Goal: Task Accomplishment & Management: Use online tool/utility

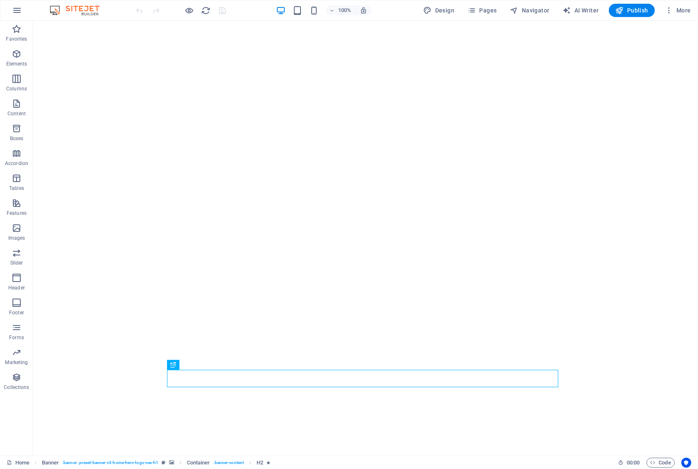
click at [642, 13] on span "Publish" at bounding box center [631, 10] width 33 height 8
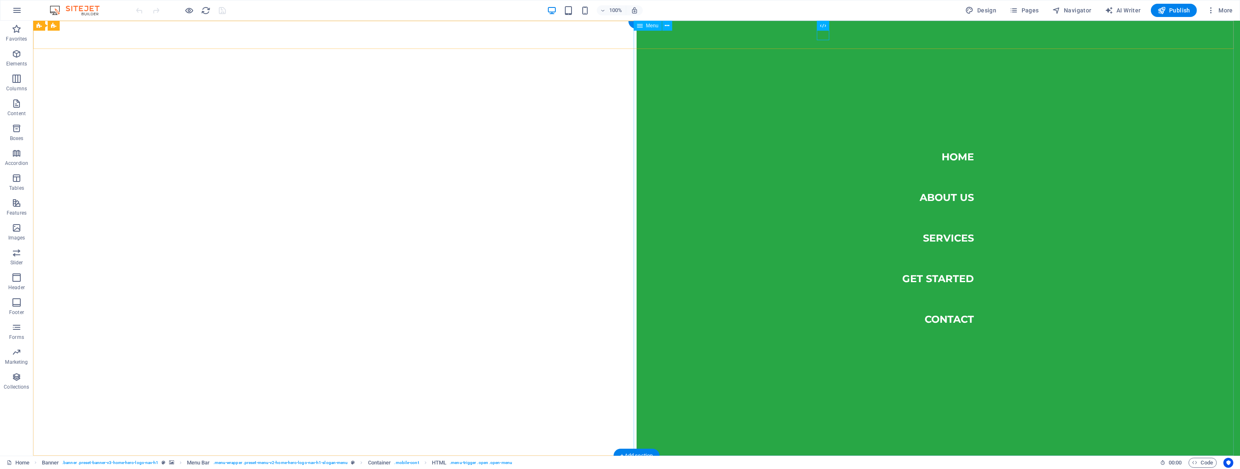
click at [953, 157] on nav "Home About Us Services Get Started Contact" at bounding box center [937, 238] width 603 height 435
click at [952, 196] on nav "Home About Us Services Get Started Contact" at bounding box center [937, 238] width 603 height 435
click at [935, 268] on nav "Home About Us Services Get Started Contact" at bounding box center [937, 238] width 603 height 435
click at [934, 296] on nav "Home About Us Services Get Started Contact" at bounding box center [937, 238] width 603 height 435
click at [939, 328] on nav "Home About Us Services Get Started Contact" at bounding box center [937, 238] width 603 height 435
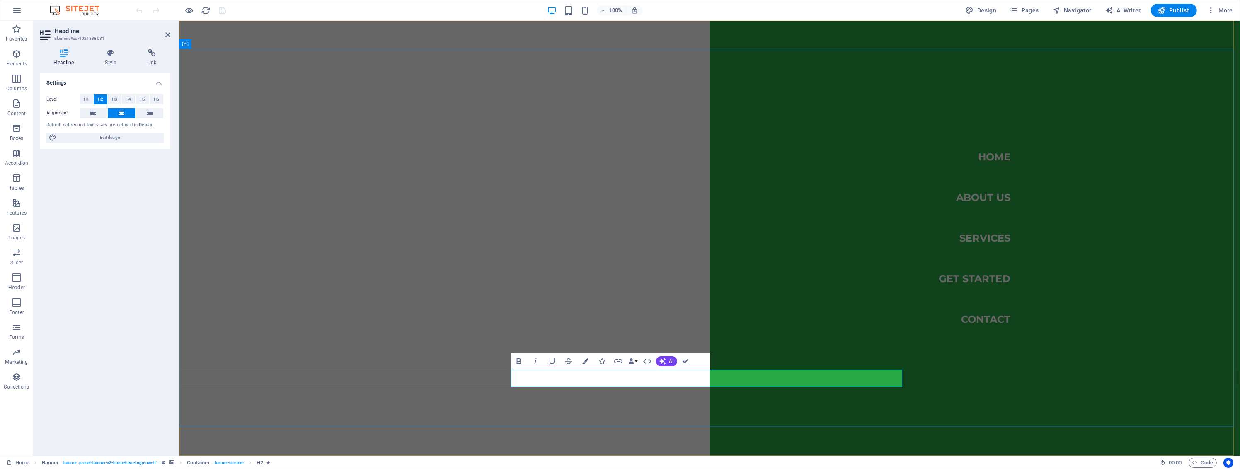
drag, startPoint x: 685, startPoint y: 379, endPoint x: 810, endPoint y: 381, distance: 124.7
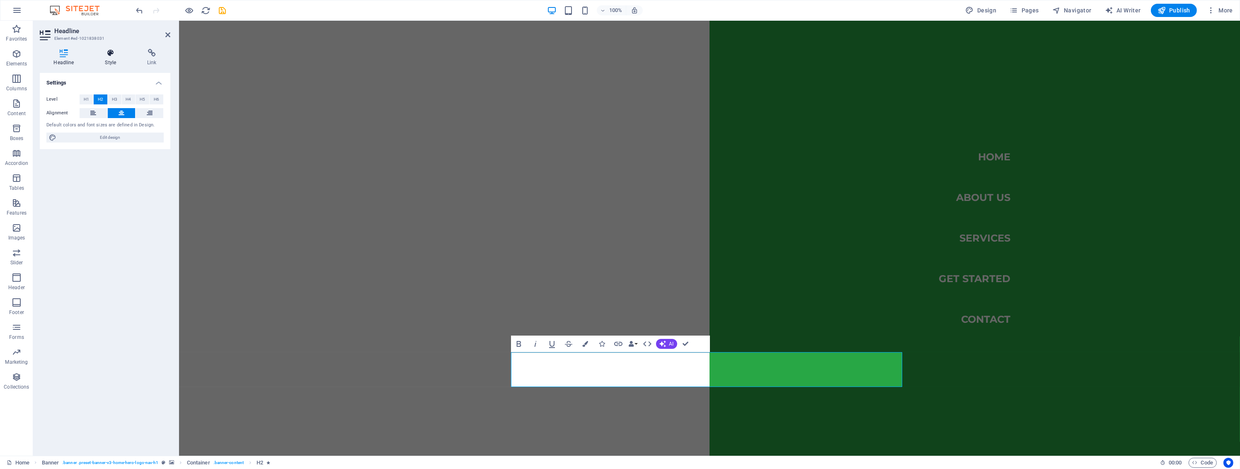
click at [110, 58] on h4 "Style" at bounding box center [112, 57] width 42 height 17
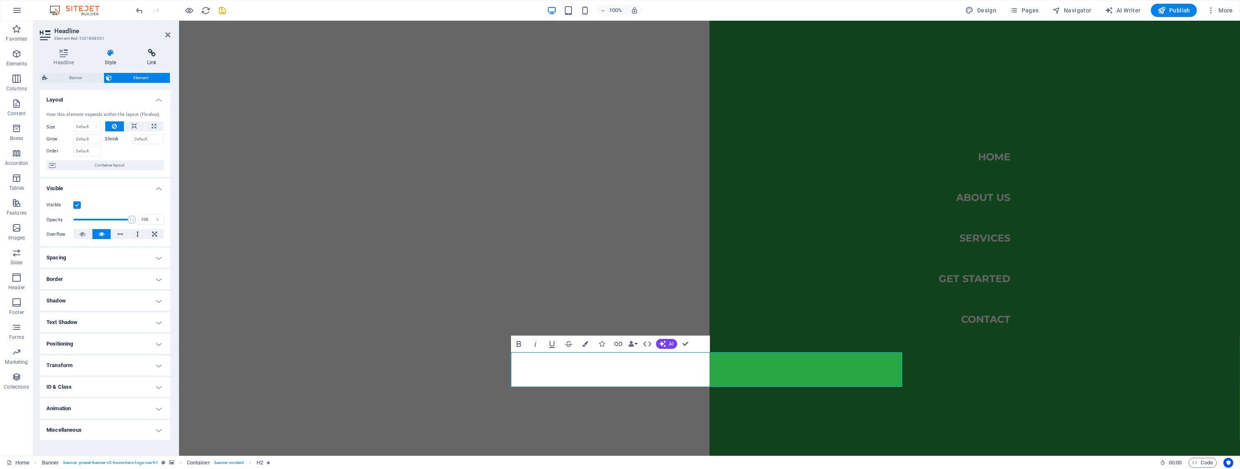
click at [142, 59] on h4 "Link" at bounding box center [151, 57] width 37 height 17
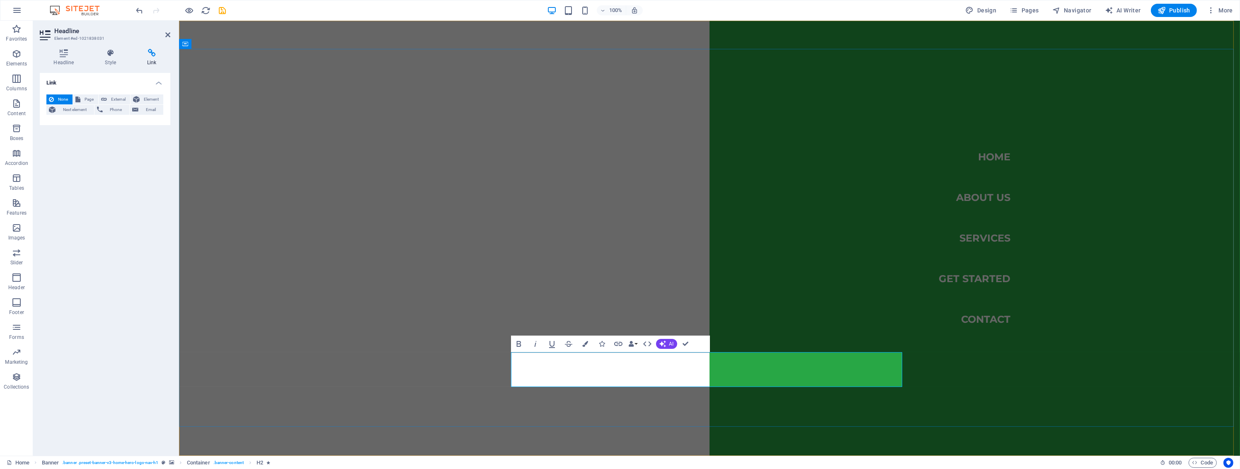
drag, startPoint x: 676, startPoint y: 379, endPoint x: 834, endPoint y: 389, distance: 158.6
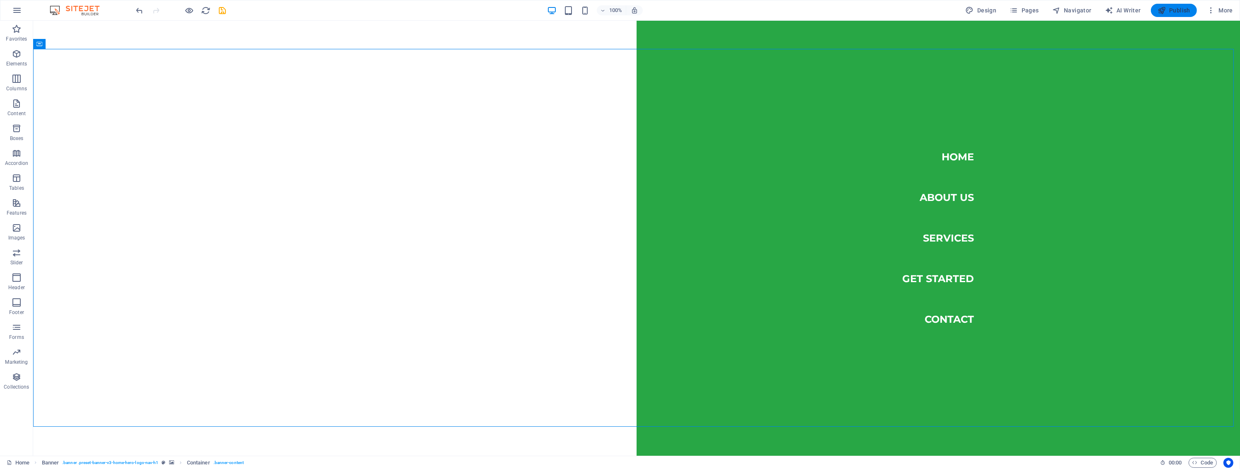
click at [1163, 9] on icon "button" at bounding box center [1161, 10] width 8 height 8
checkbox input "false"
